Goal: Task Accomplishment & Management: Complete application form

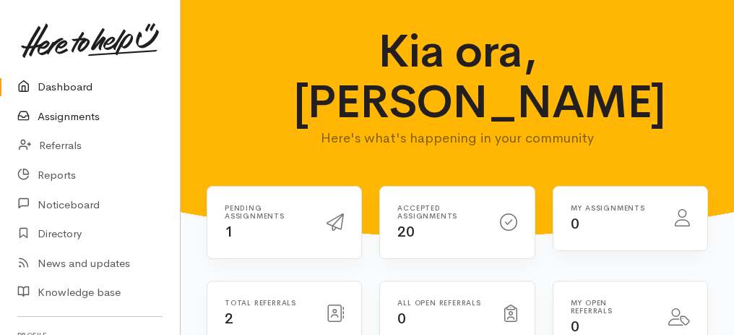
click at [73, 118] on link "Assignments" at bounding box center [90, 117] width 180 height 30
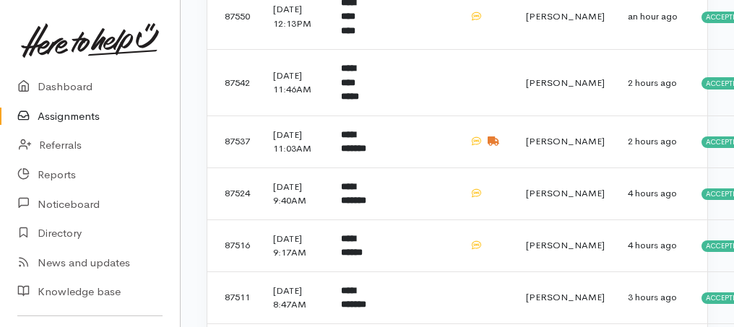
scroll to position [337, 0]
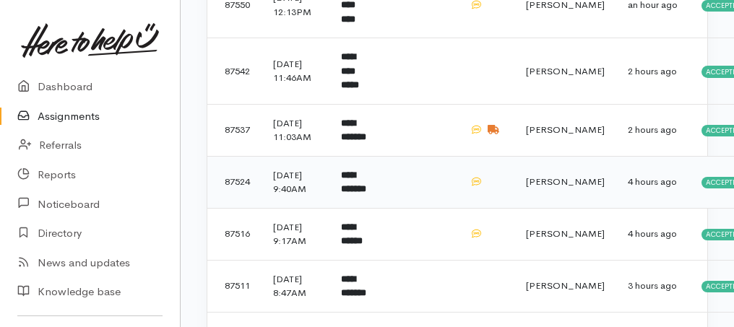
click at [362, 194] on b "**********" at bounding box center [353, 183] width 25 height 24
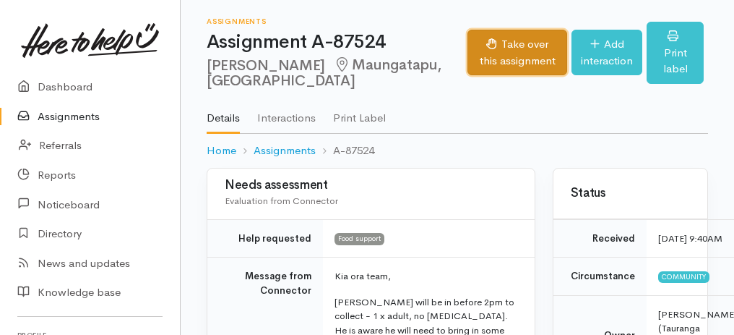
click at [497, 51] on button "Take over this assignment" at bounding box center [518, 53] width 100 height 46
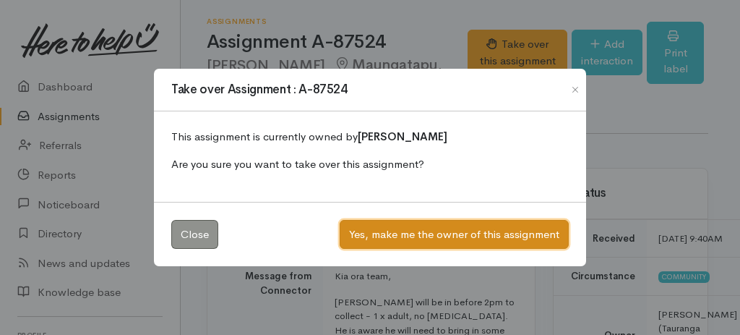
click at [411, 236] on button "Yes, make me the owner of this assignment" at bounding box center [454, 235] width 229 height 30
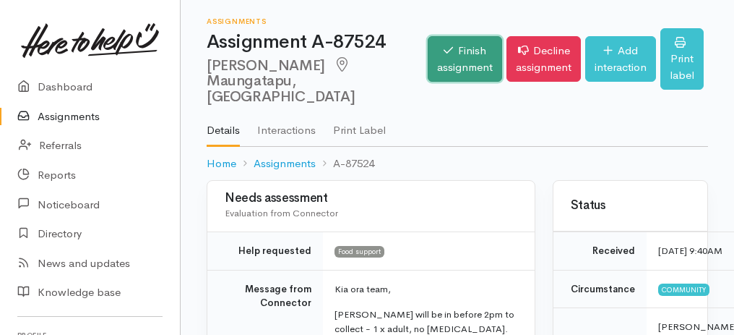
click at [428, 41] on link "Finish assignment" at bounding box center [465, 59] width 74 height 46
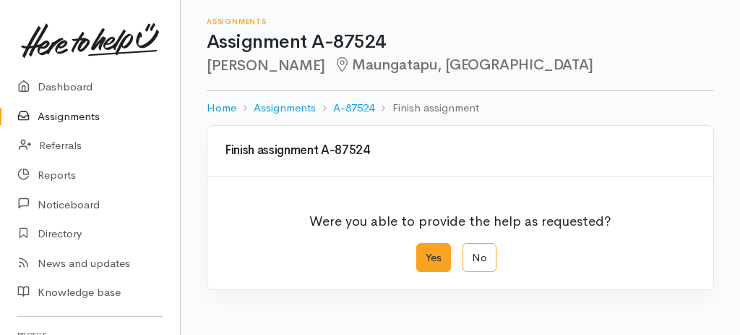
click at [437, 245] on label "Yes" at bounding box center [433, 258] width 35 height 30
click at [426, 245] on input "Yes" at bounding box center [420, 247] width 9 height 9
radio input "true"
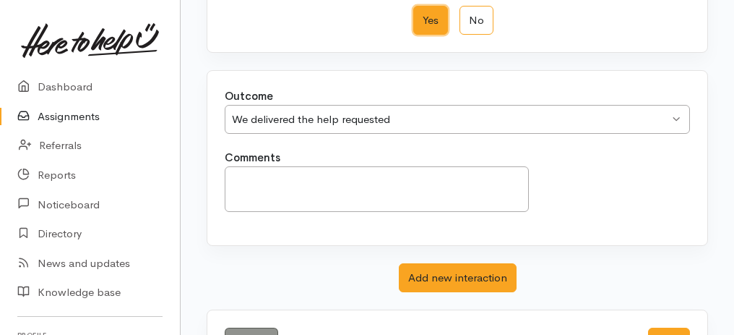
scroll to position [288, 0]
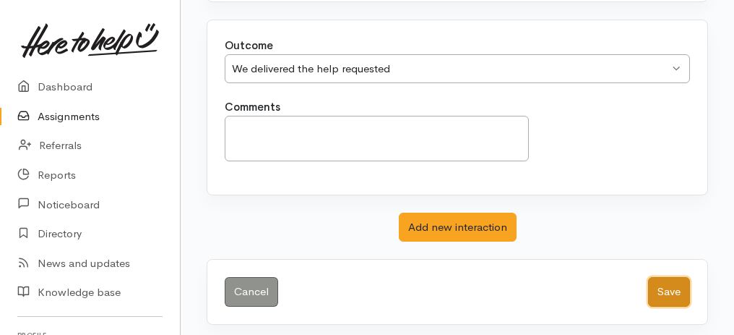
click at [674, 287] on button "Save" at bounding box center [669, 292] width 42 height 30
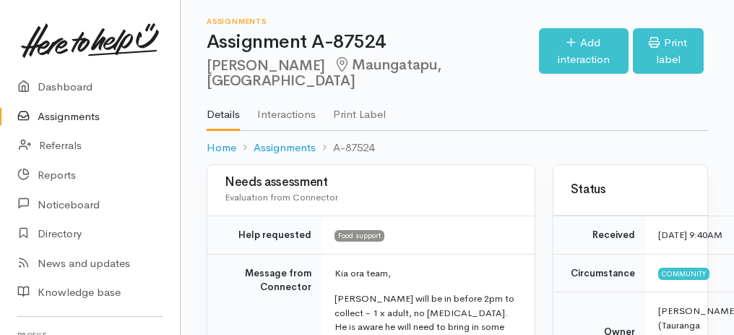
click at [69, 118] on link "Assignments" at bounding box center [90, 117] width 180 height 30
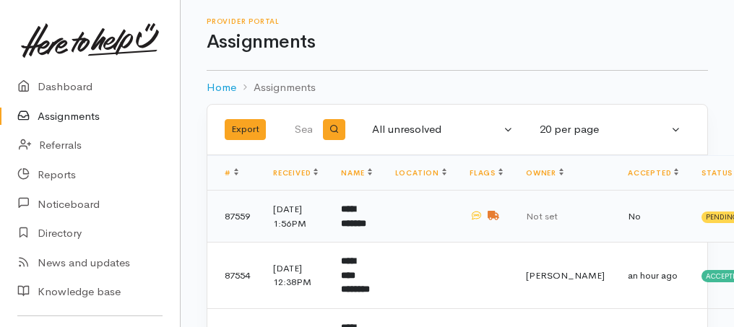
scroll to position [145, 0]
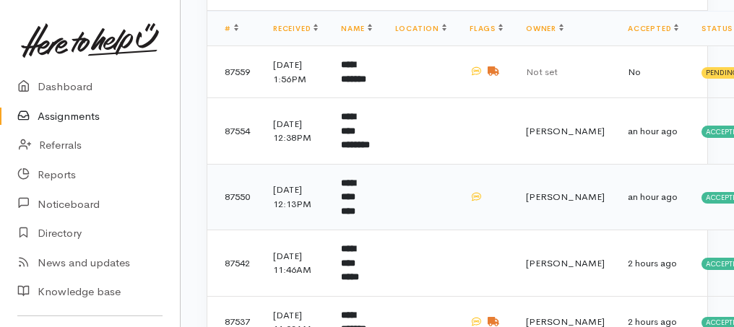
click at [356, 215] on b "**********" at bounding box center [348, 198] width 14 height 38
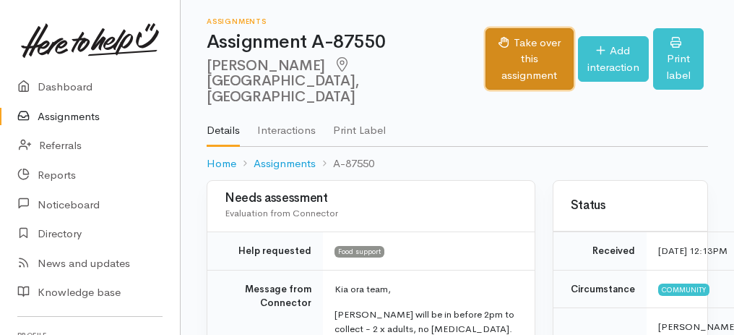
click at [486, 51] on button "Take over this assignment" at bounding box center [529, 59] width 87 height 62
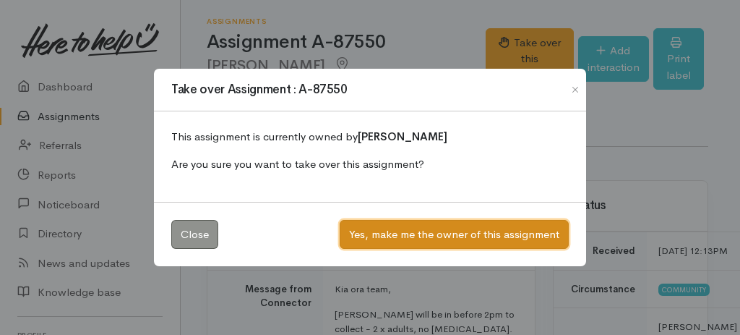
click at [427, 234] on button "Yes, make me the owner of this assignment" at bounding box center [454, 235] width 229 height 30
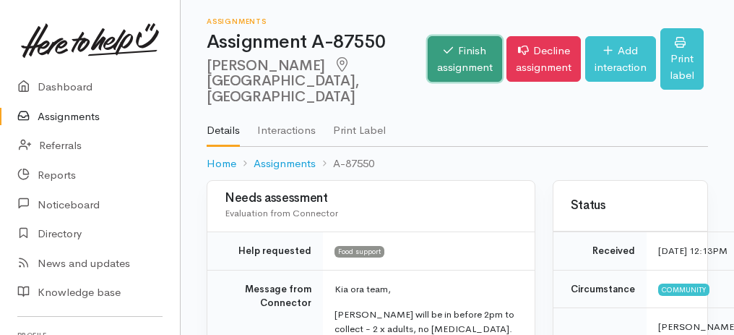
click at [428, 52] on link "Finish assignment" at bounding box center [465, 59] width 74 height 46
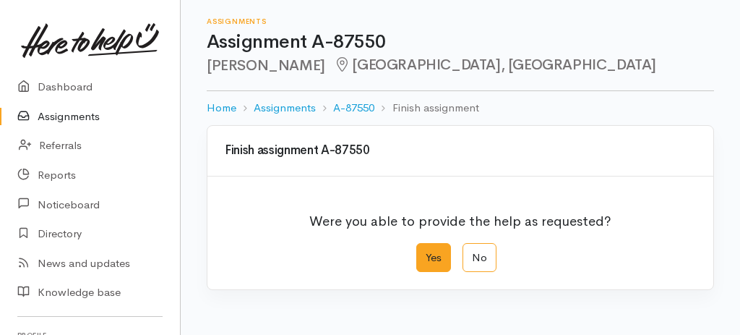
click at [432, 260] on label "Yes" at bounding box center [433, 258] width 35 height 30
click at [426, 252] on input "Yes" at bounding box center [420, 247] width 9 height 9
radio input "true"
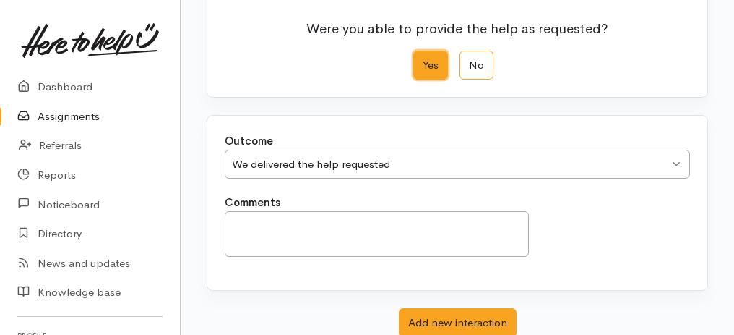
scroll to position [288, 0]
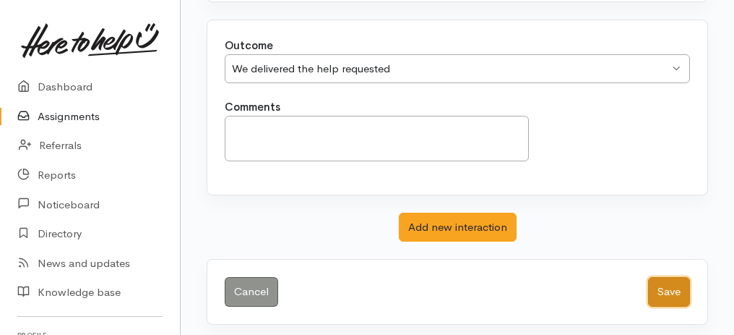
click at [661, 291] on button "Save" at bounding box center [669, 292] width 42 height 30
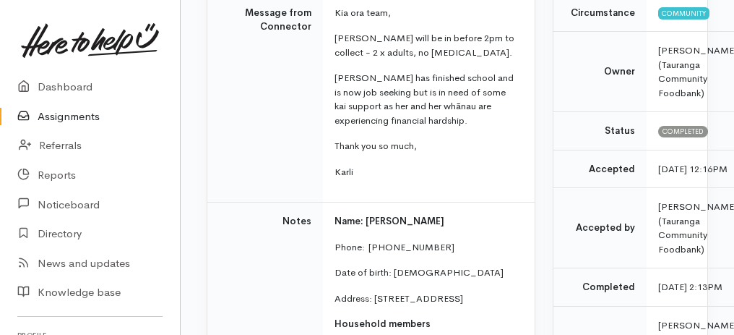
scroll to position [337, 0]
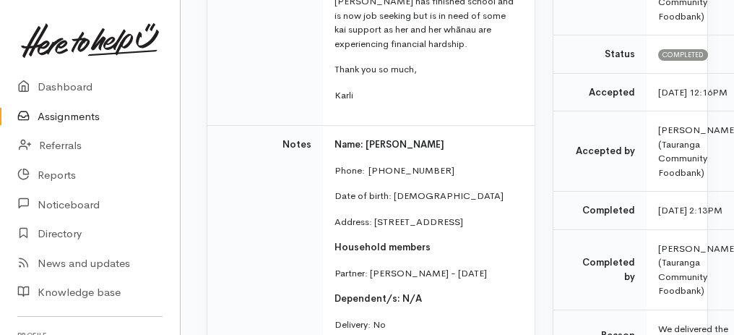
click at [60, 119] on link "Assignments" at bounding box center [90, 117] width 180 height 30
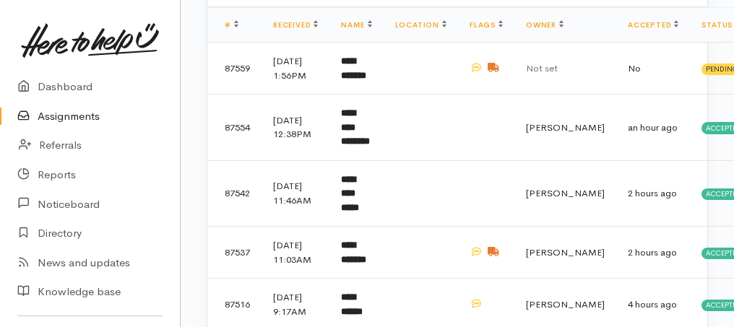
scroll to position [145, 0]
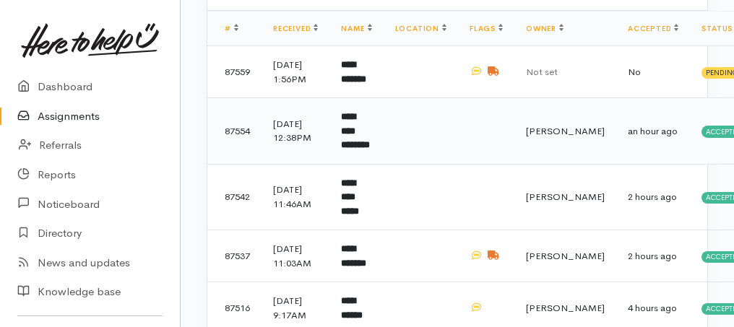
click at [369, 147] on td "**********" at bounding box center [356, 131] width 53 height 67
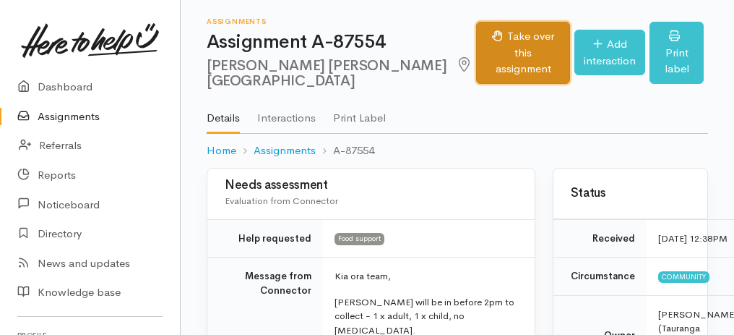
click at [494, 62] on button "Take over this assignment" at bounding box center [523, 53] width 94 height 62
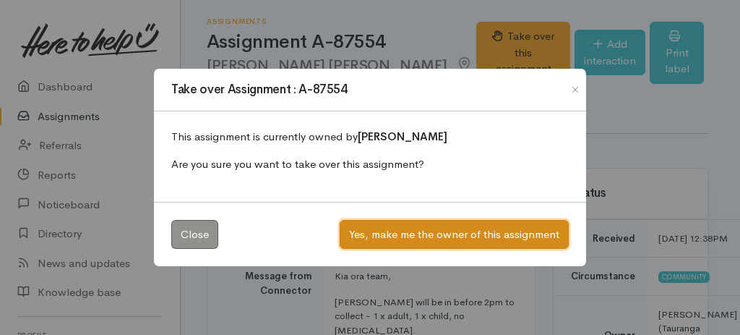
click at [476, 228] on button "Yes, make me the owner of this assignment" at bounding box center [454, 235] width 229 height 30
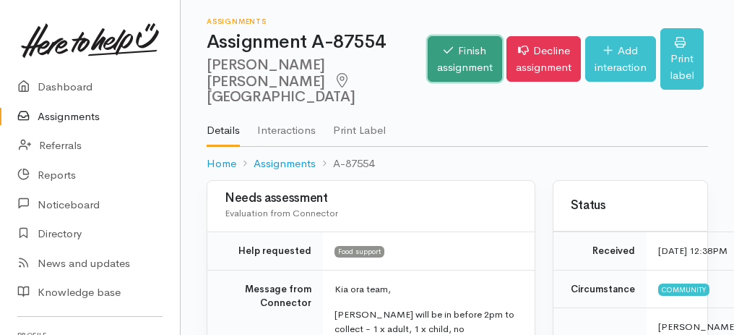
click at [428, 74] on link "Finish assignment" at bounding box center [465, 59] width 74 height 46
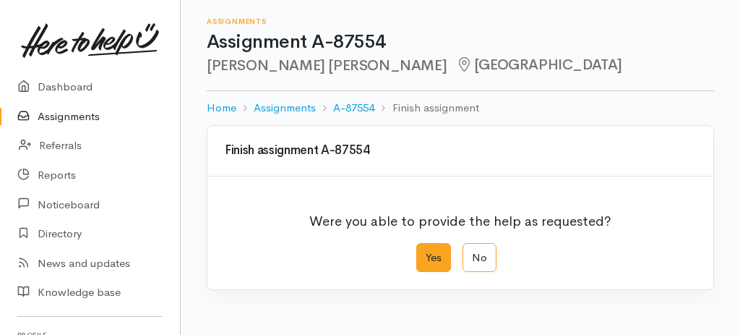
click at [437, 265] on label "Yes" at bounding box center [433, 258] width 35 height 30
click at [426, 252] on input "Yes" at bounding box center [420, 247] width 9 height 9
radio input "true"
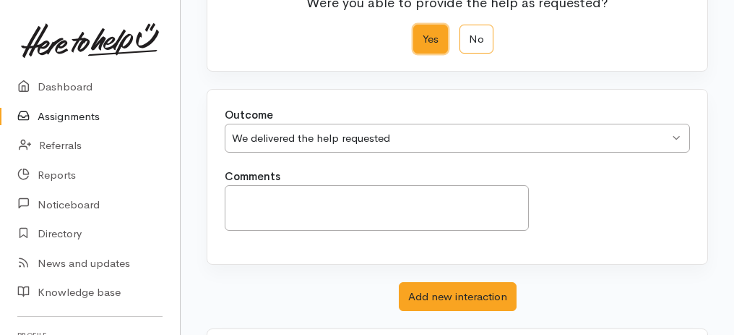
scroll to position [288, 0]
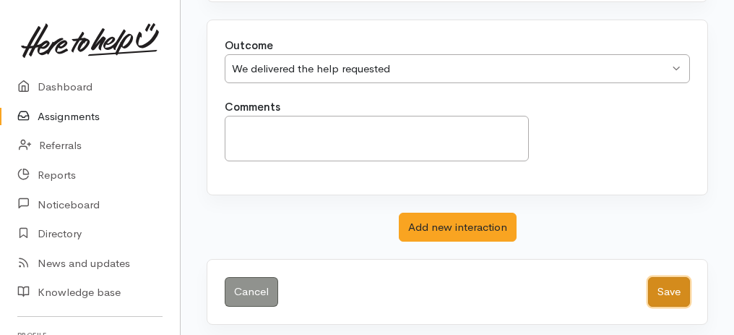
click at [669, 289] on button "Save" at bounding box center [669, 292] width 42 height 30
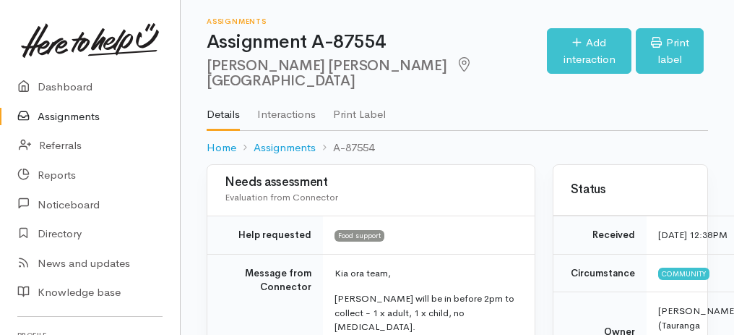
click at [87, 115] on link "Assignments" at bounding box center [90, 117] width 180 height 30
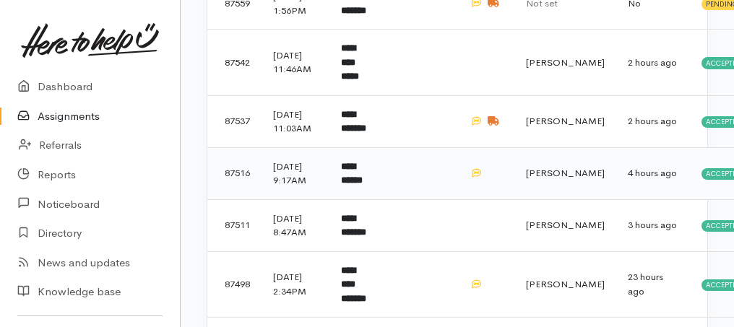
scroll to position [289, 0]
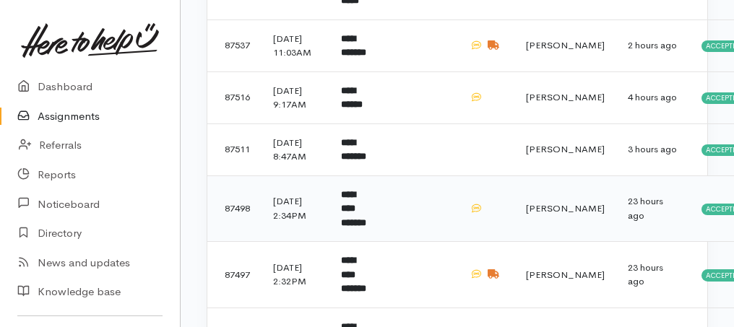
click at [361, 228] on b "**********" at bounding box center [353, 209] width 25 height 38
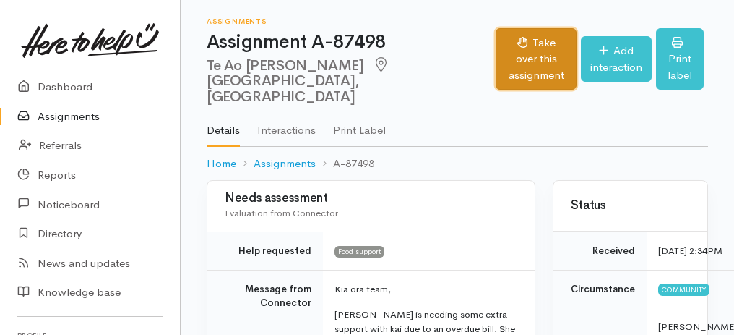
click at [515, 42] on button "Take over this assignment" at bounding box center [536, 59] width 81 height 62
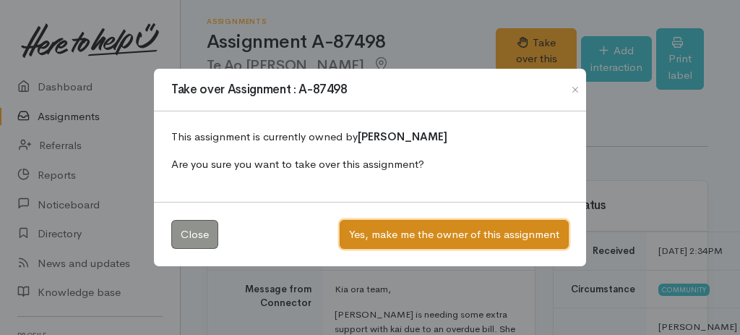
click at [452, 231] on button "Yes, make me the owner of this assignment" at bounding box center [454, 235] width 229 height 30
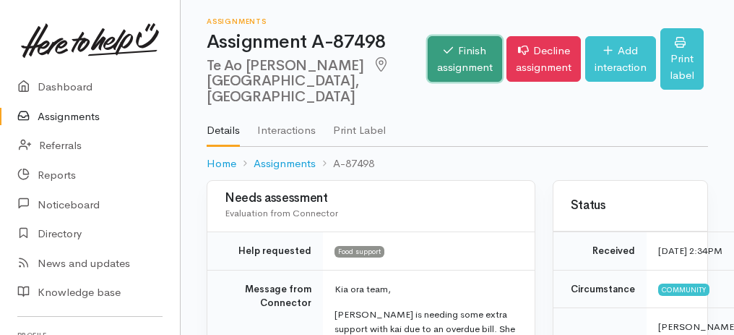
click at [458, 45] on link "Finish assignment" at bounding box center [465, 59] width 74 height 46
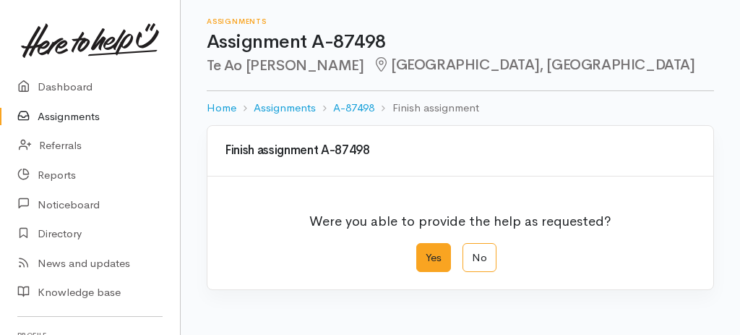
click at [439, 250] on label "Yes" at bounding box center [433, 258] width 35 height 30
click at [426, 250] on input "Yes" at bounding box center [420, 247] width 9 height 9
radio input "true"
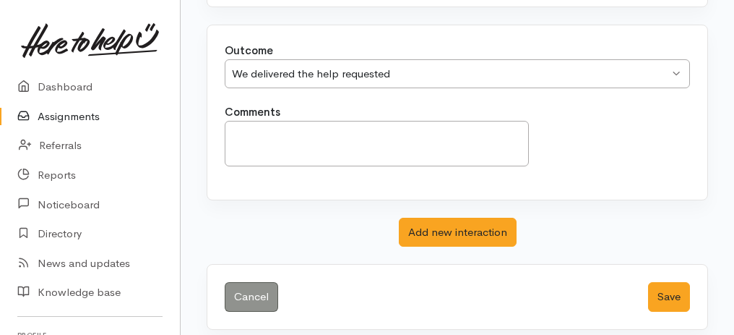
scroll to position [288, 0]
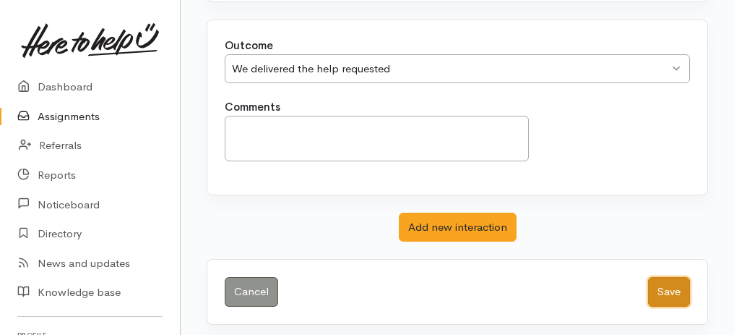
click at [680, 283] on button "Save" at bounding box center [669, 292] width 42 height 30
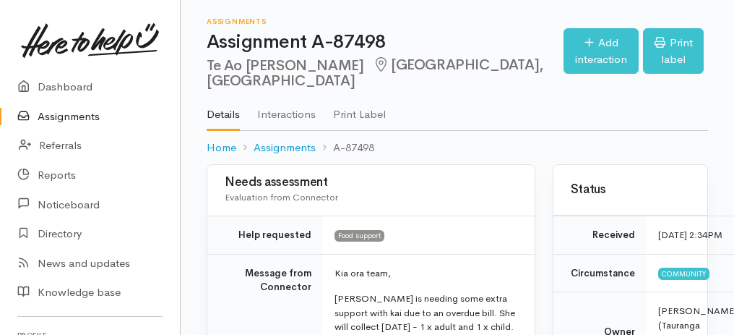
click at [80, 118] on link "Assignments" at bounding box center [90, 117] width 180 height 30
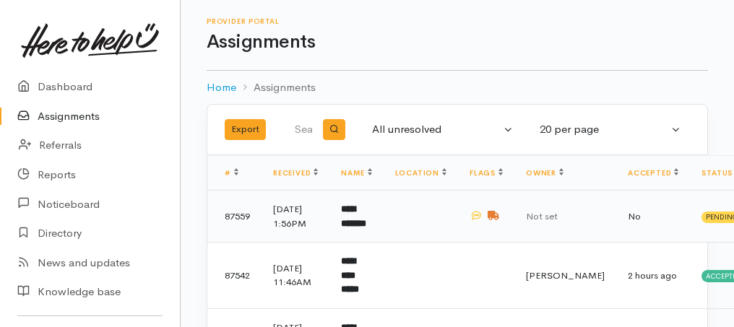
click at [359, 228] on b "**********" at bounding box center [353, 217] width 25 height 24
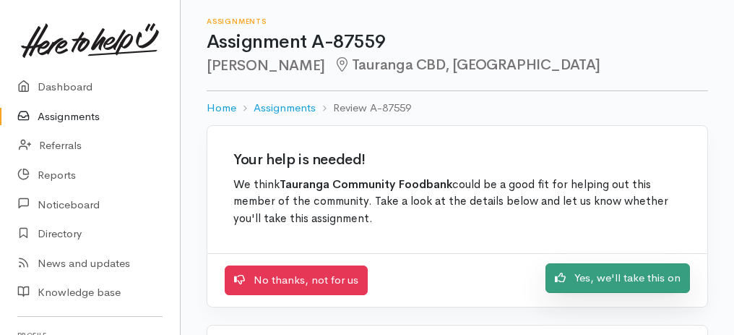
click at [674, 270] on link "Yes, we'll take this on" at bounding box center [618, 278] width 145 height 30
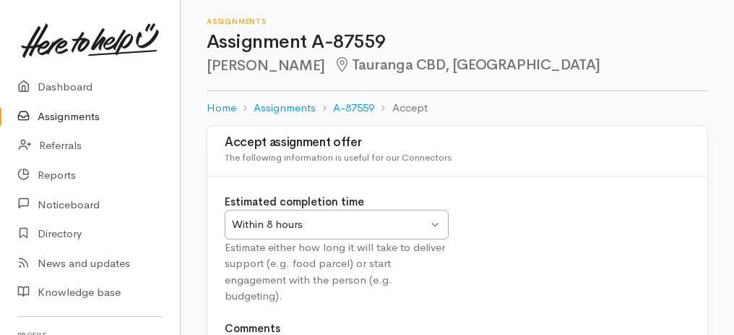
click at [272, 217] on div "Within 8 hours" at bounding box center [330, 224] width 196 height 17
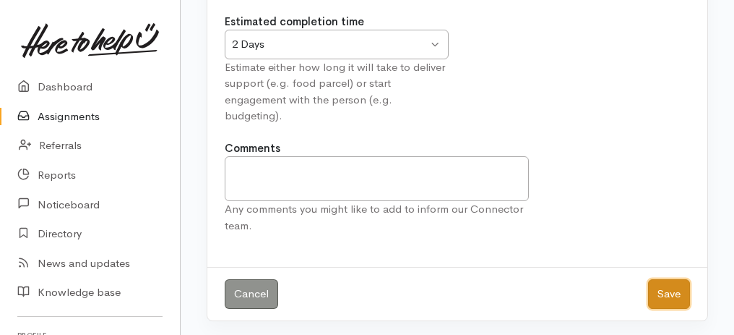
click at [677, 288] on button "Save" at bounding box center [669, 294] width 42 height 30
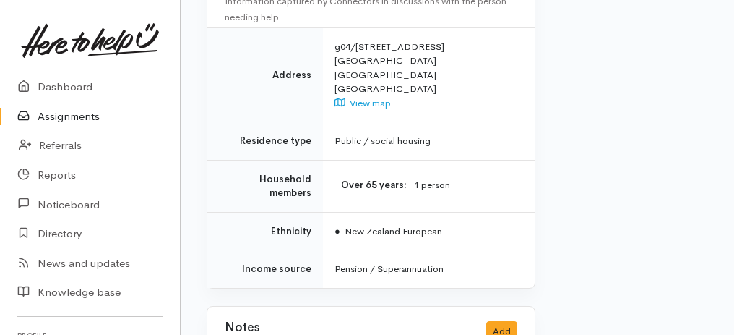
scroll to position [1529, 0]
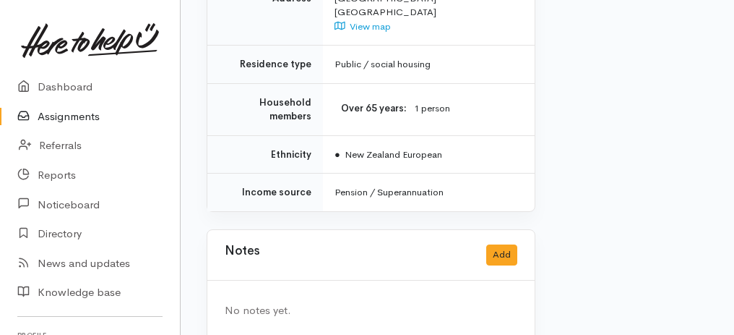
drag, startPoint x: 208, startPoint y: 173, endPoint x: 461, endPoint y: 346, distance: 306.4
copy div "Needs assessment Evaluation from Connector Help requested Food support Message …"
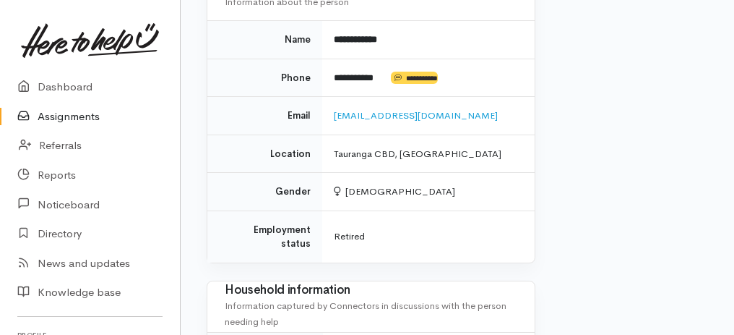
scroll to position [1144, 0]
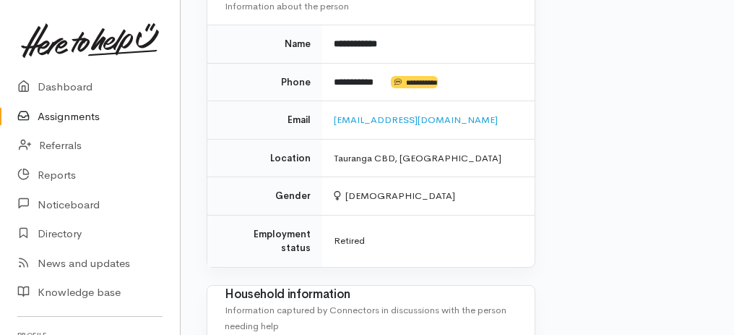
click at [334, 224] on td "Retired" at bounding box center [428, 241] width 213 height 52
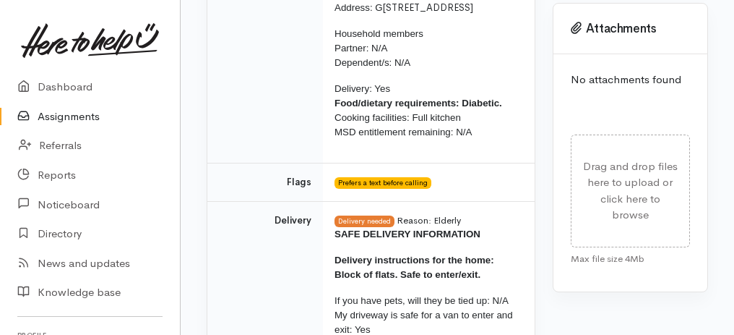
scroll to position [614, 0]
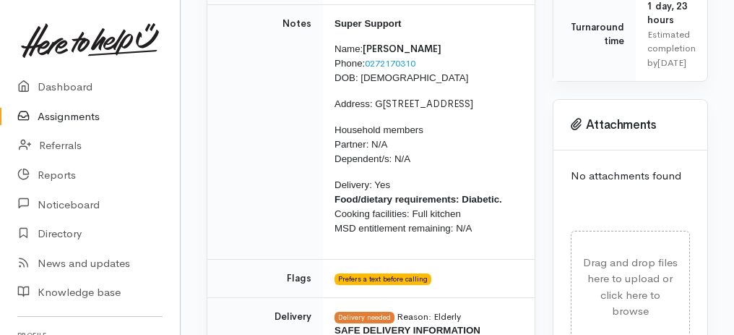
click at [83, 113] on link "Assignments" at bounding box center [90, 117] width 180 height 30
